Goal: Task Accomplishment & Management: Manage account settings

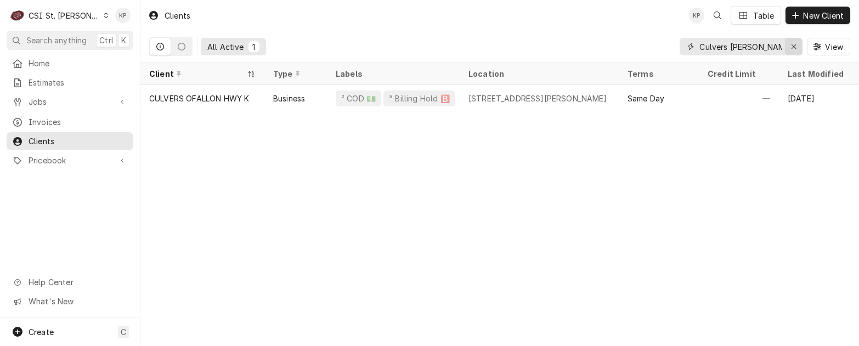
click at [791, 46] on icon "Erase input" at bounding box center [794, 47] width 6 height 8
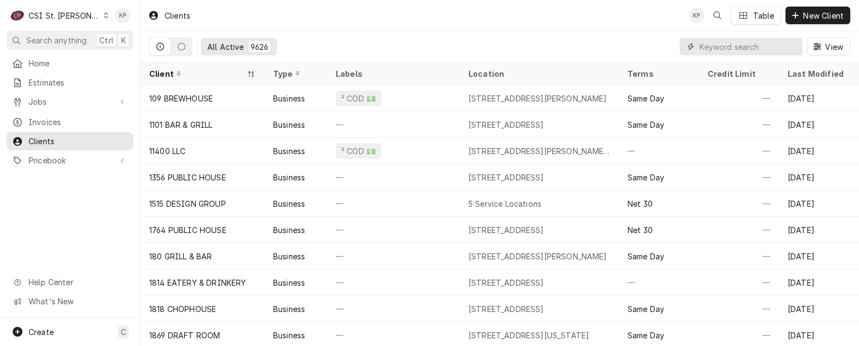
paste input "FOURRIERE HOSPITALITY GROUP"
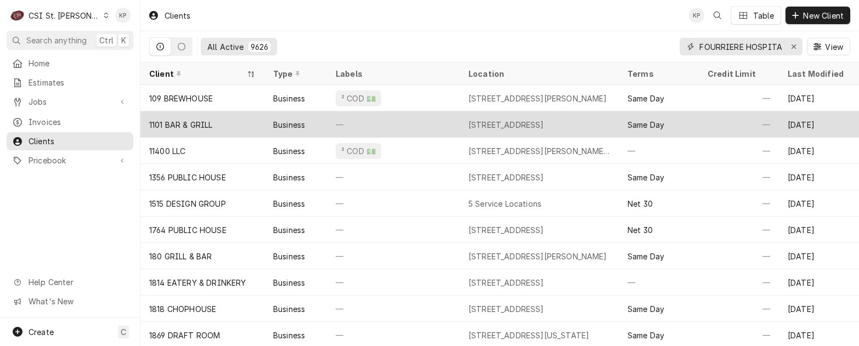
scroll to position [0, 48]
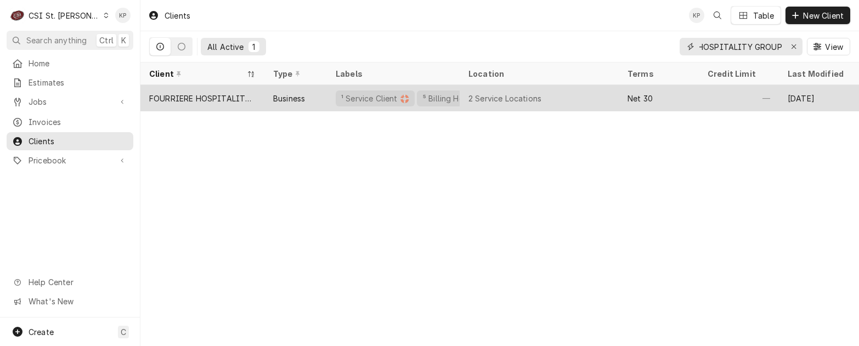
type input "FOURRIERE HOSPITALITY GROUP"
click at [182, 98] on div "FOURRIERE HOSPITALITY GROUP" at bounding box center [202, 99] width 106 height 12
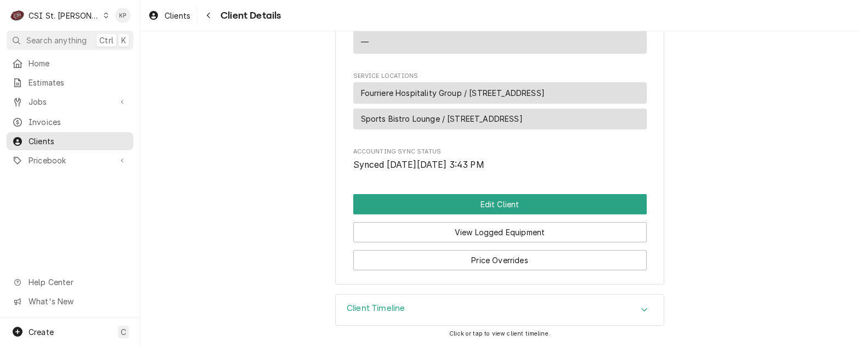
scroll to position [531, 0]
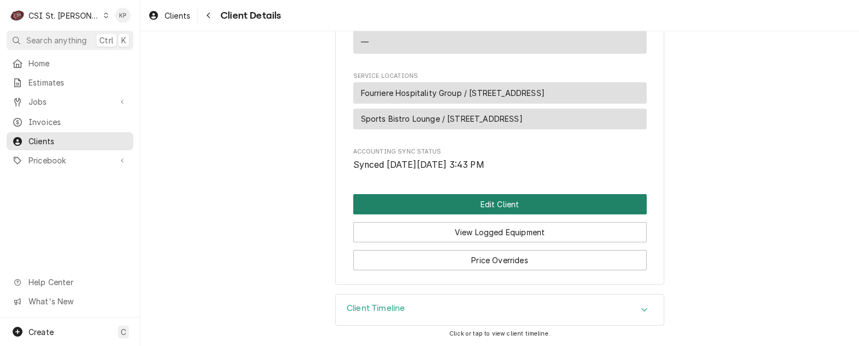
click at [462, 208] on button "Edit Client" at bounding box center [500, 204] width 294 height 20
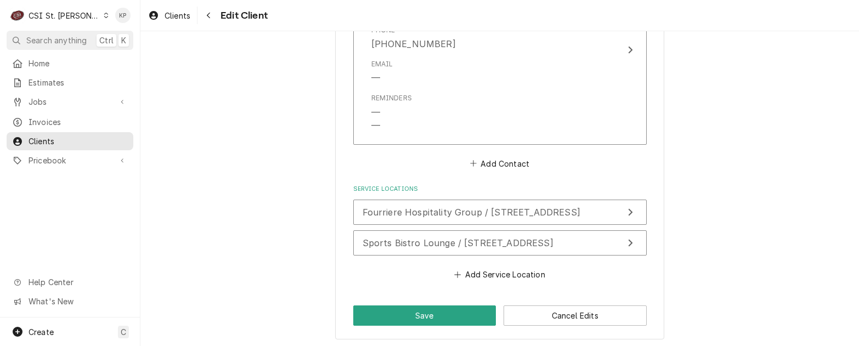
scroll to position [912, 0]
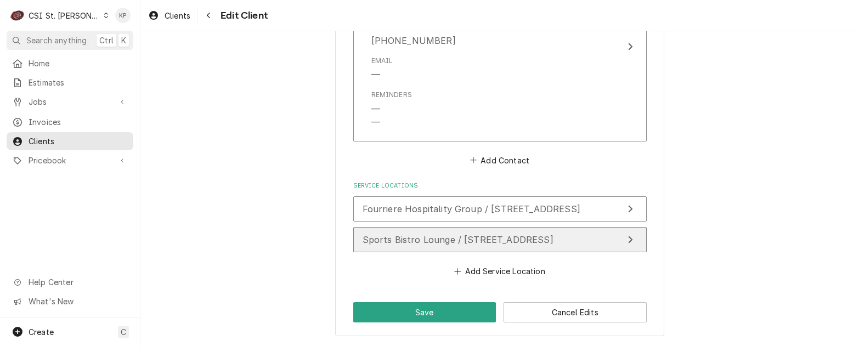
click at [468, 241] on span "Sports Bistro Lounge / [STREET_ADDRESS]" at bounding box center [458, 239] width 191 height 11
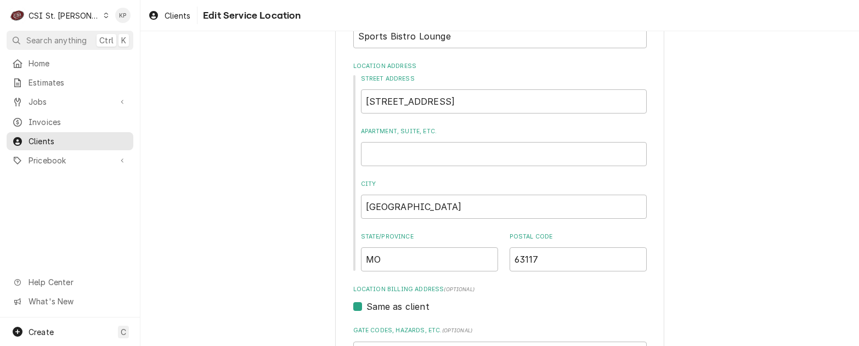
scroll to position [71, 0]
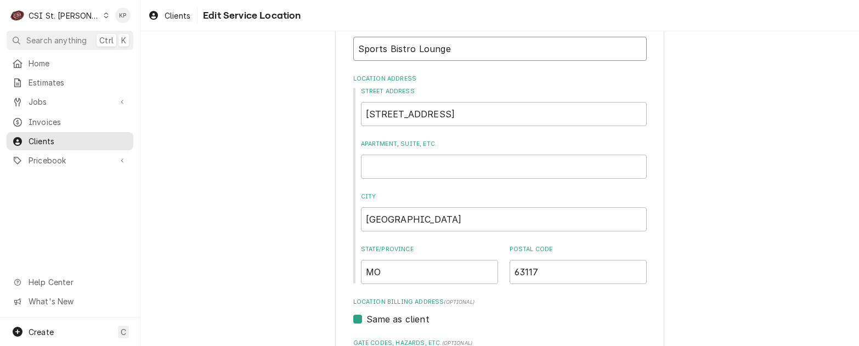
drag, startPoint x: 445, startPoint y: 51, endPoint x: 350, endPoint y: 47, distance: 95.0
click at [353, 47] on input "Sports Bistro Lounge" at bounding box center [500, 49] width 294 height 24
click at [472, 119] on input "[STREET_ADDRESS]" at bounding box center [504, 114] width 286 height 24
drag, startPoint x: 472, startPoint y: 119, endPoint x: 360, endPoint y: 117, distance: 112.0
click at [361, 117] on input "[STREET_ADDRESS]" at bounding box center [504, 114] width 286 height 24
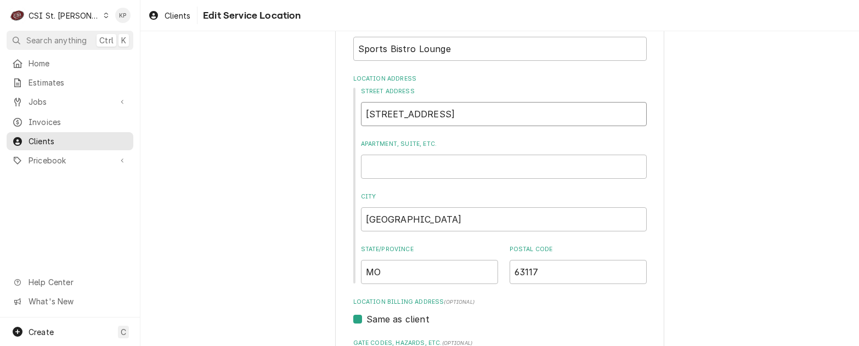
type textarea "x"
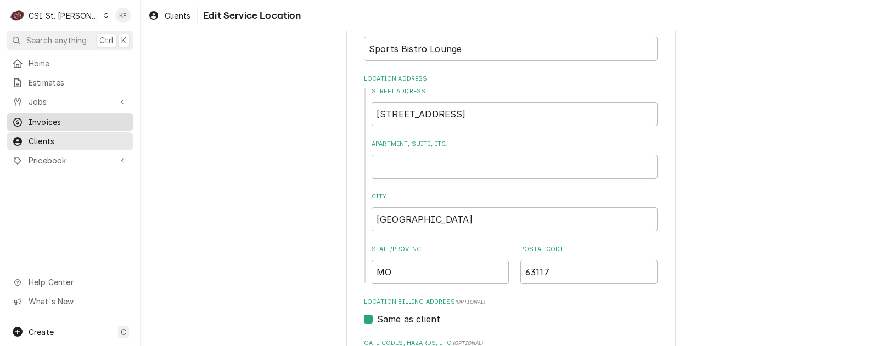
click at [48, 117] on span "Invoices" at bounding box center [78, 122] width 99 height 12
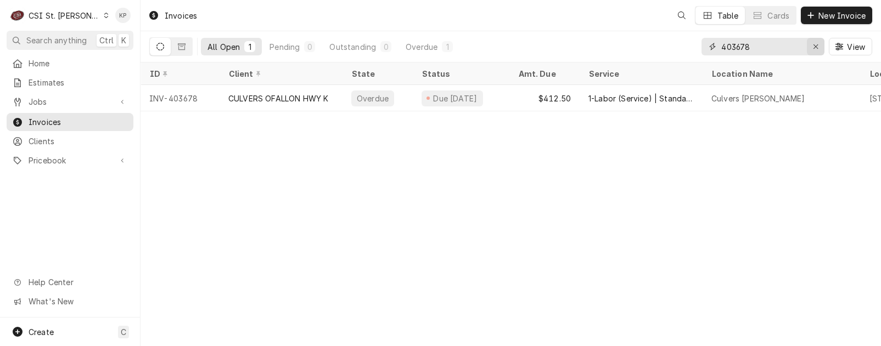
click at [817, 44] on icon "Erase input" at bounding box center [816, 47] width 6 height 8
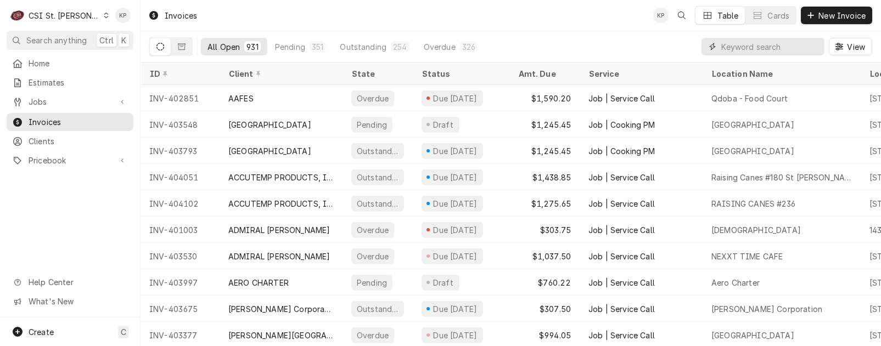
paste input "404200"
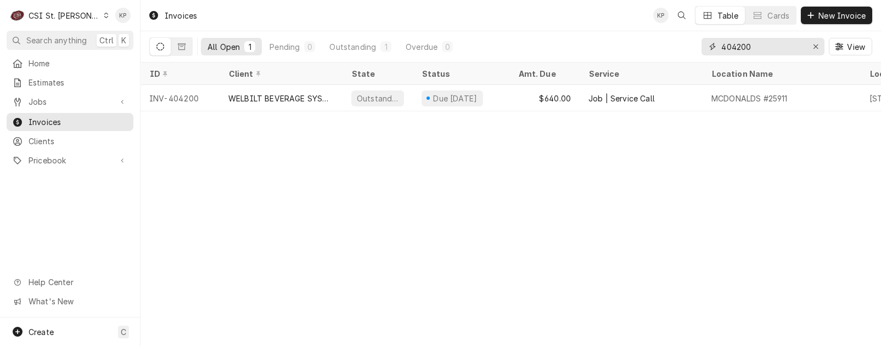
type input "404200"
